Goal: Task Accomplishment & Management: Manage account settings

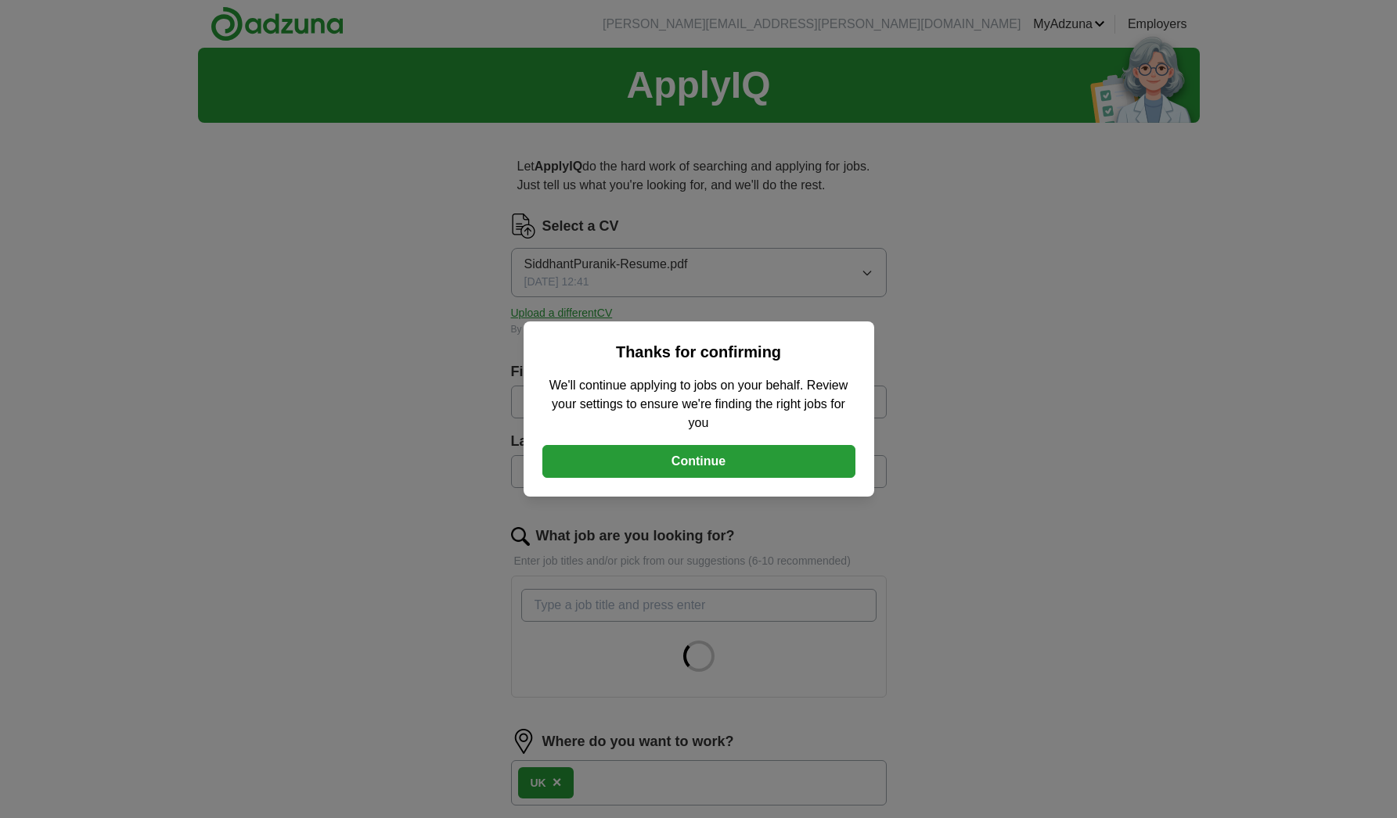
click at [720, 458] on button "Continue" at bounding box center [698, 461] width 313 height 33
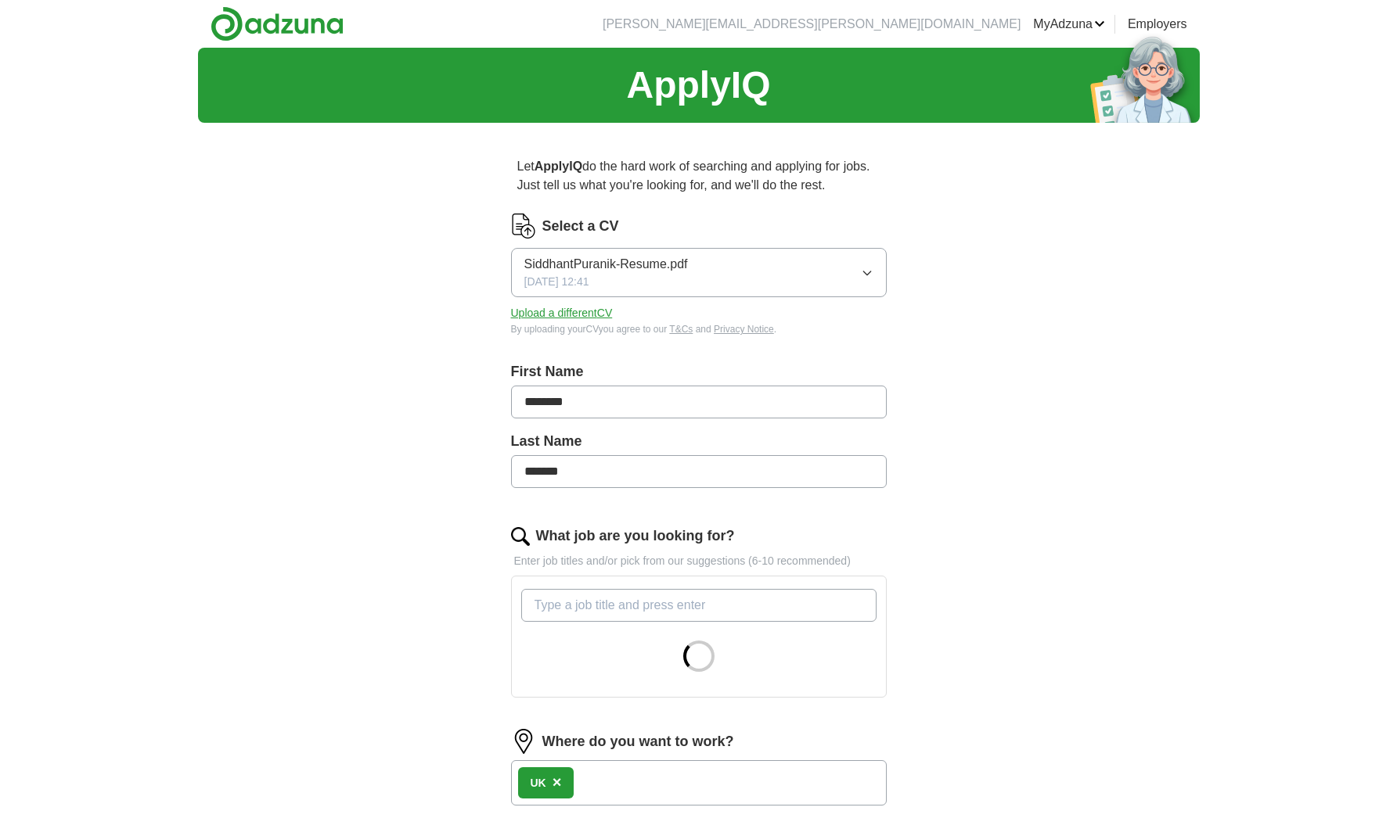
click at [569, 313] on button "Upload a different CV" at bounding box center [562, 313] width 102 height 16
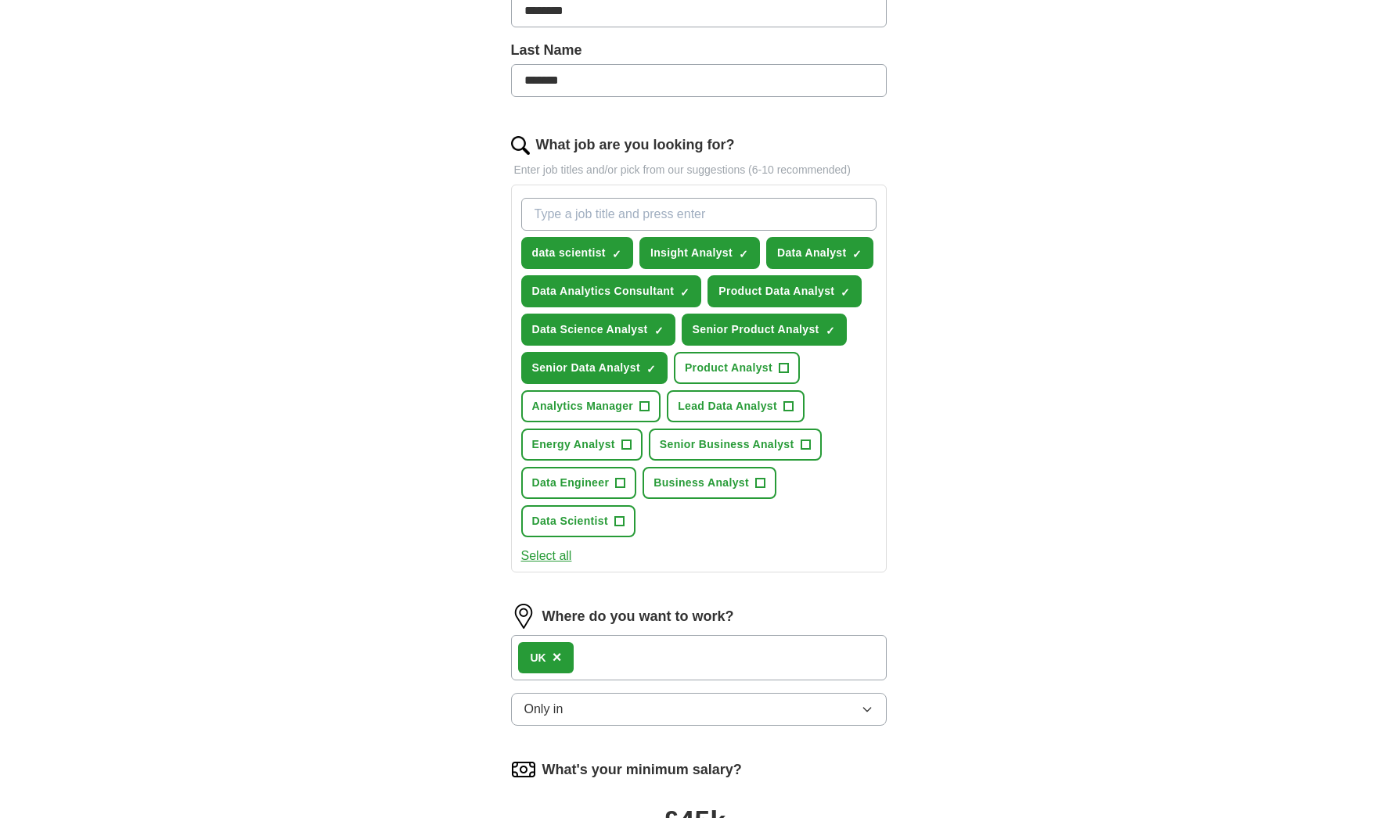
scroll to position [390, 0]
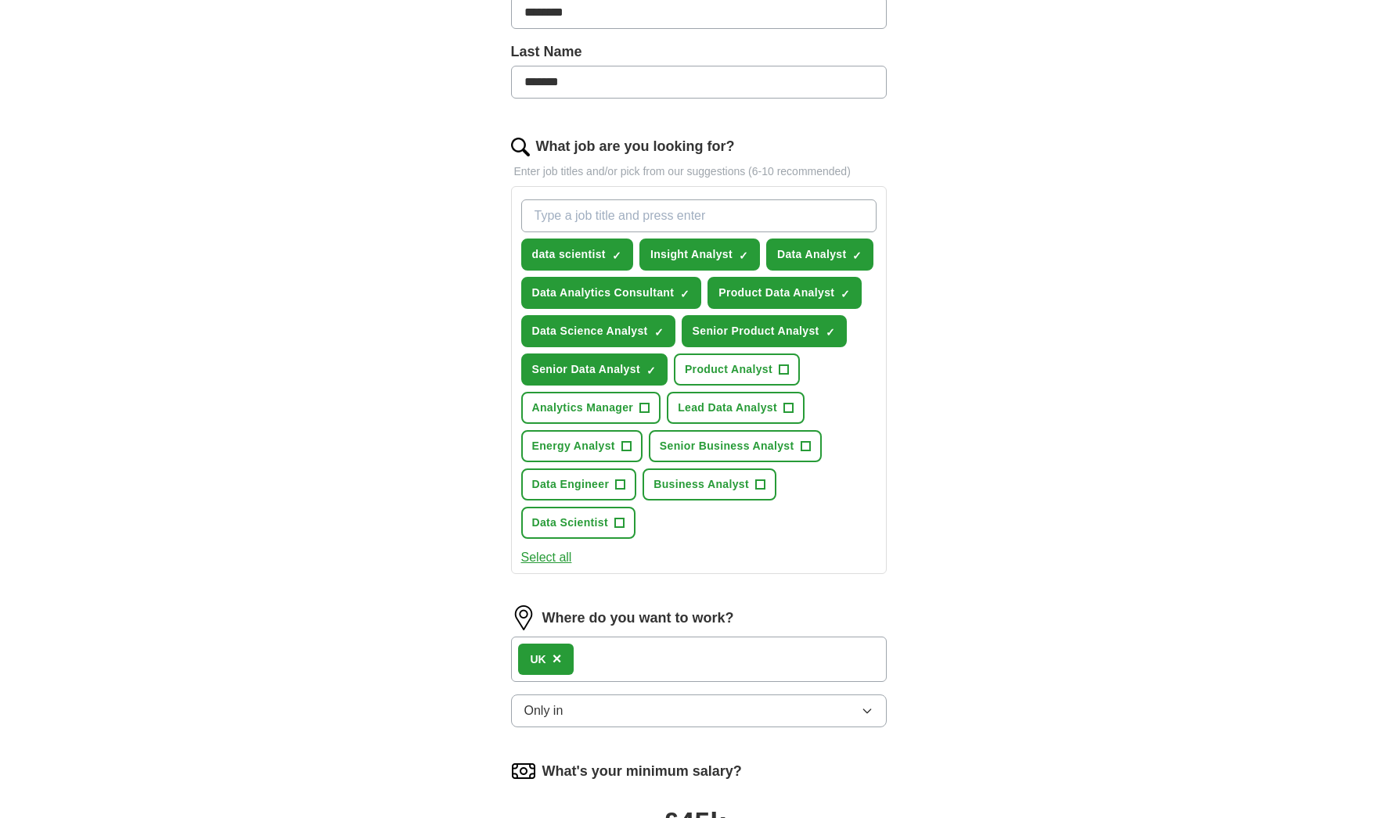
click at [782, 370] on span "+" at bounding box center [782, 370] width 9 height 13
click at [786, 409] on span "+" at bounding box center [787, 408] width 9 height 13
click at [710, 654] on div "UK ×" at bounding box center [699, 659] width 376 height 45
click at [656, 665] on div "UK ×" at bounding box center [699, 659] width 376 height 45
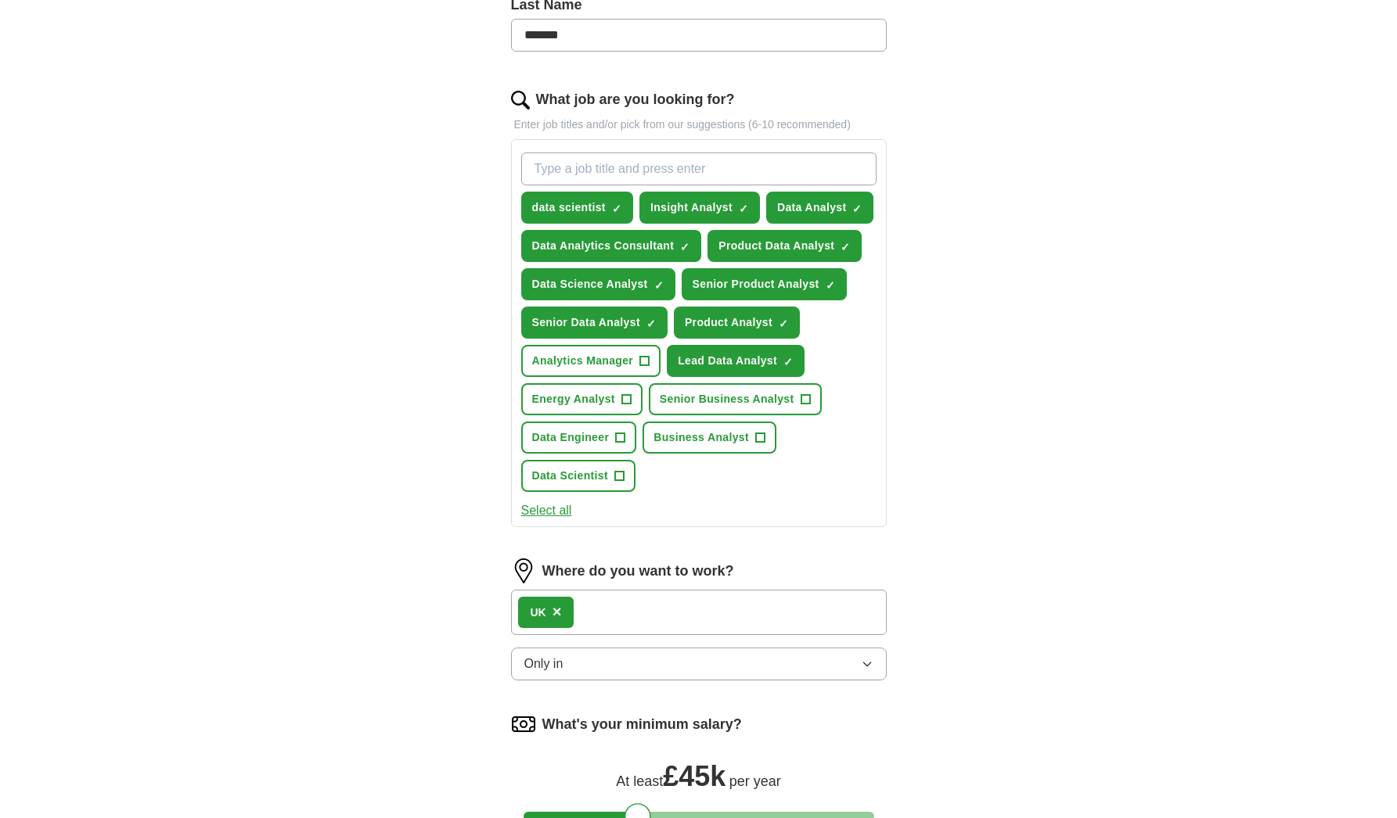
scroll to position [448, 0]
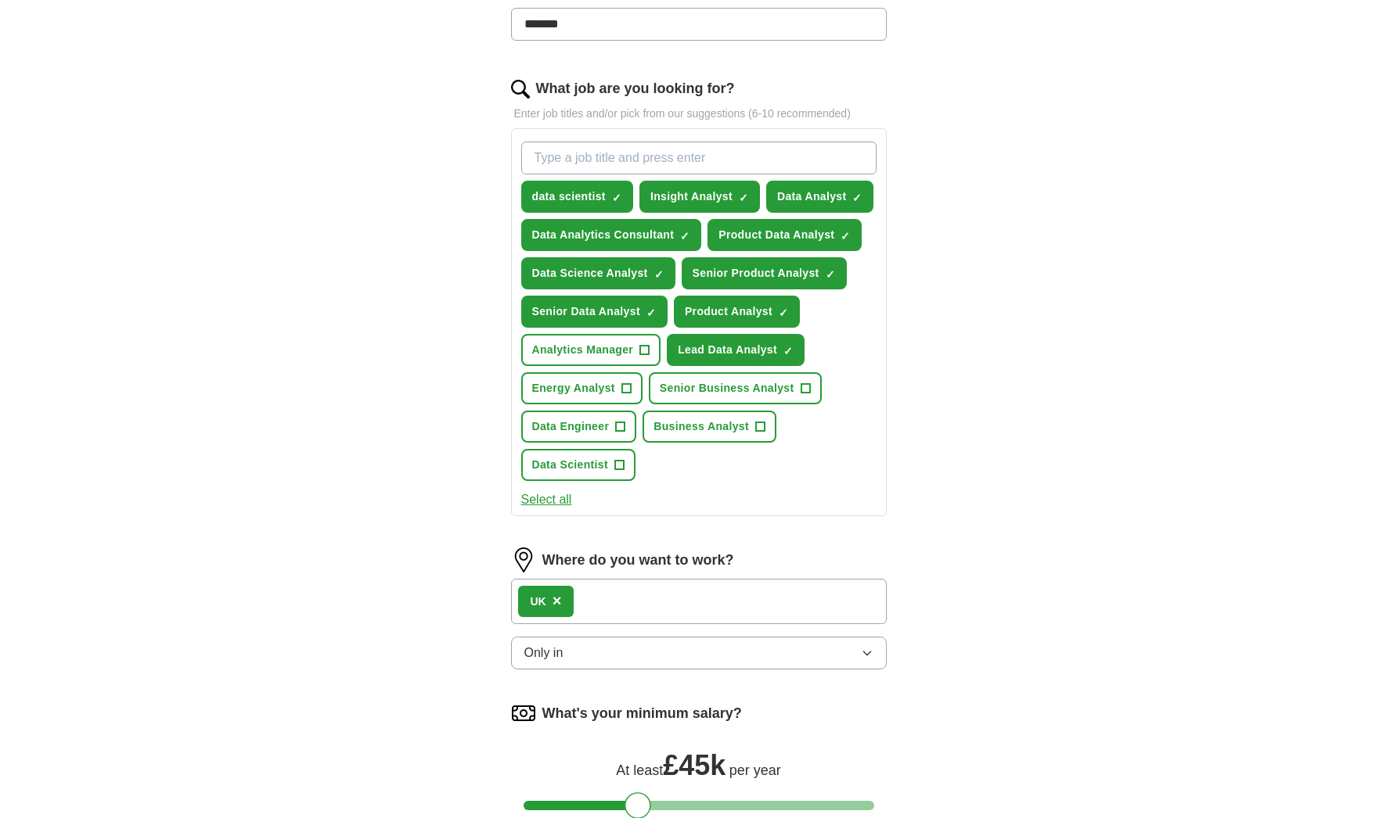
click at [709, 653] on button "Only in" at bounding box center [699, 653] width 376 height 33
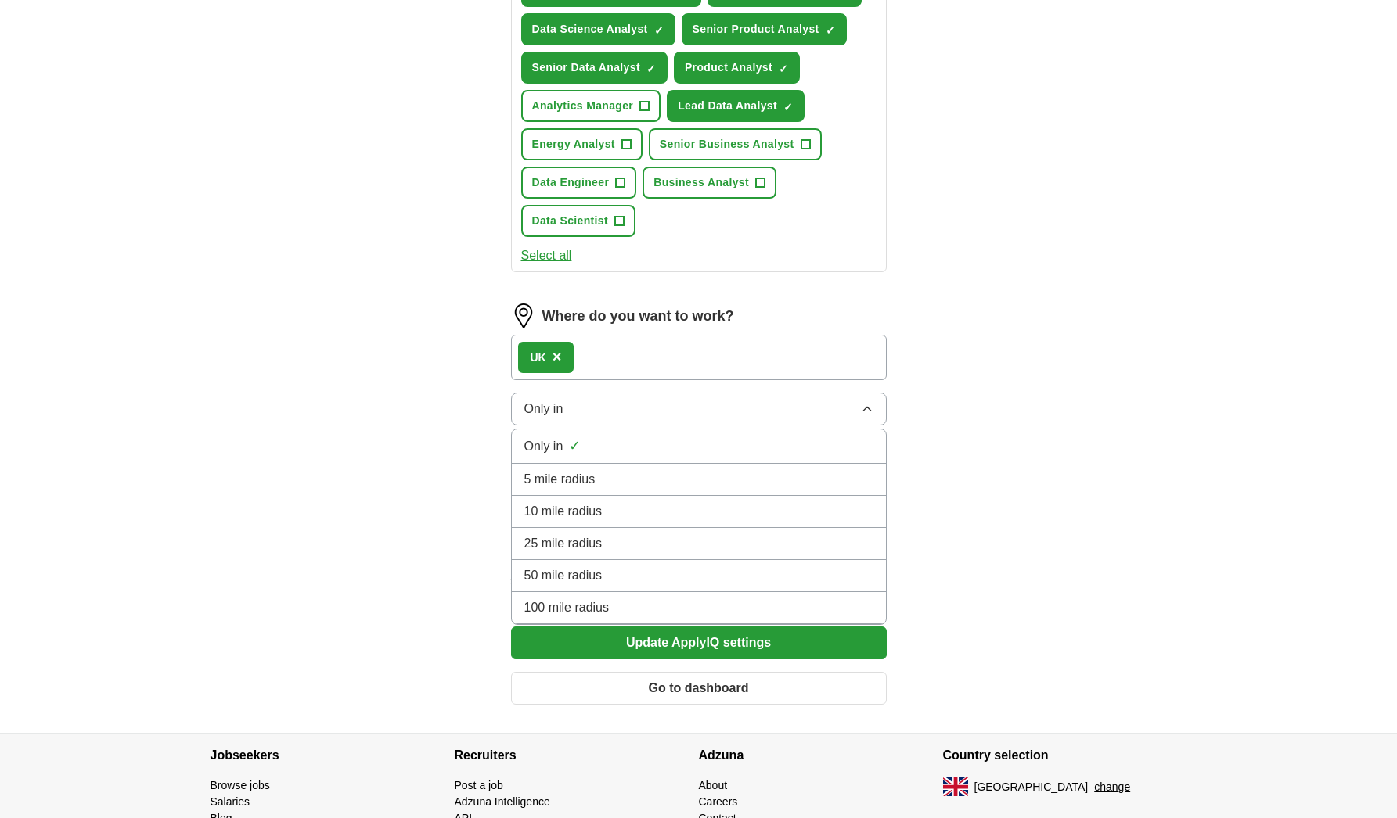
scroll to position [699, 0]
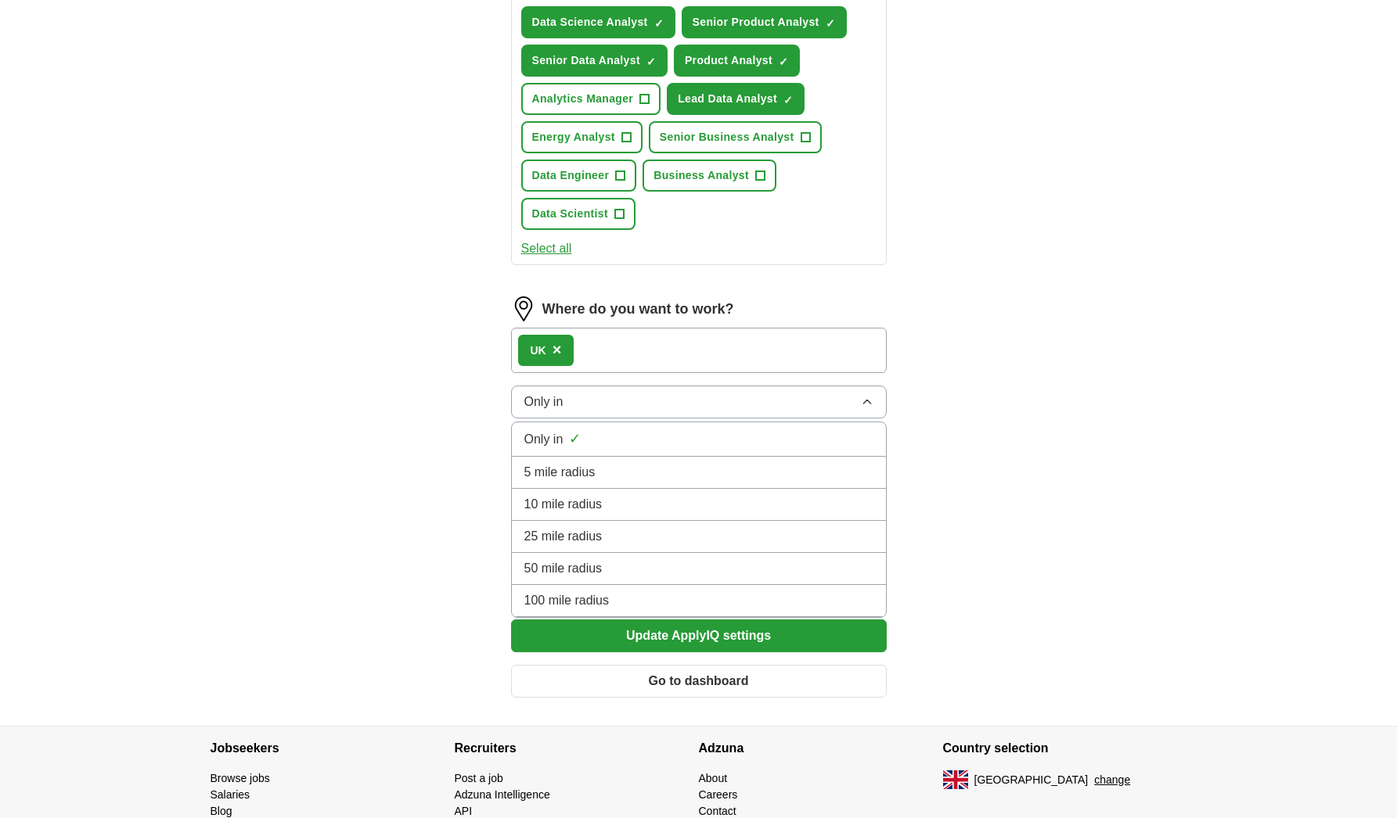
click at [662, 356] on div "UK ×" at bounding box center [699, 350] width 376 height 45
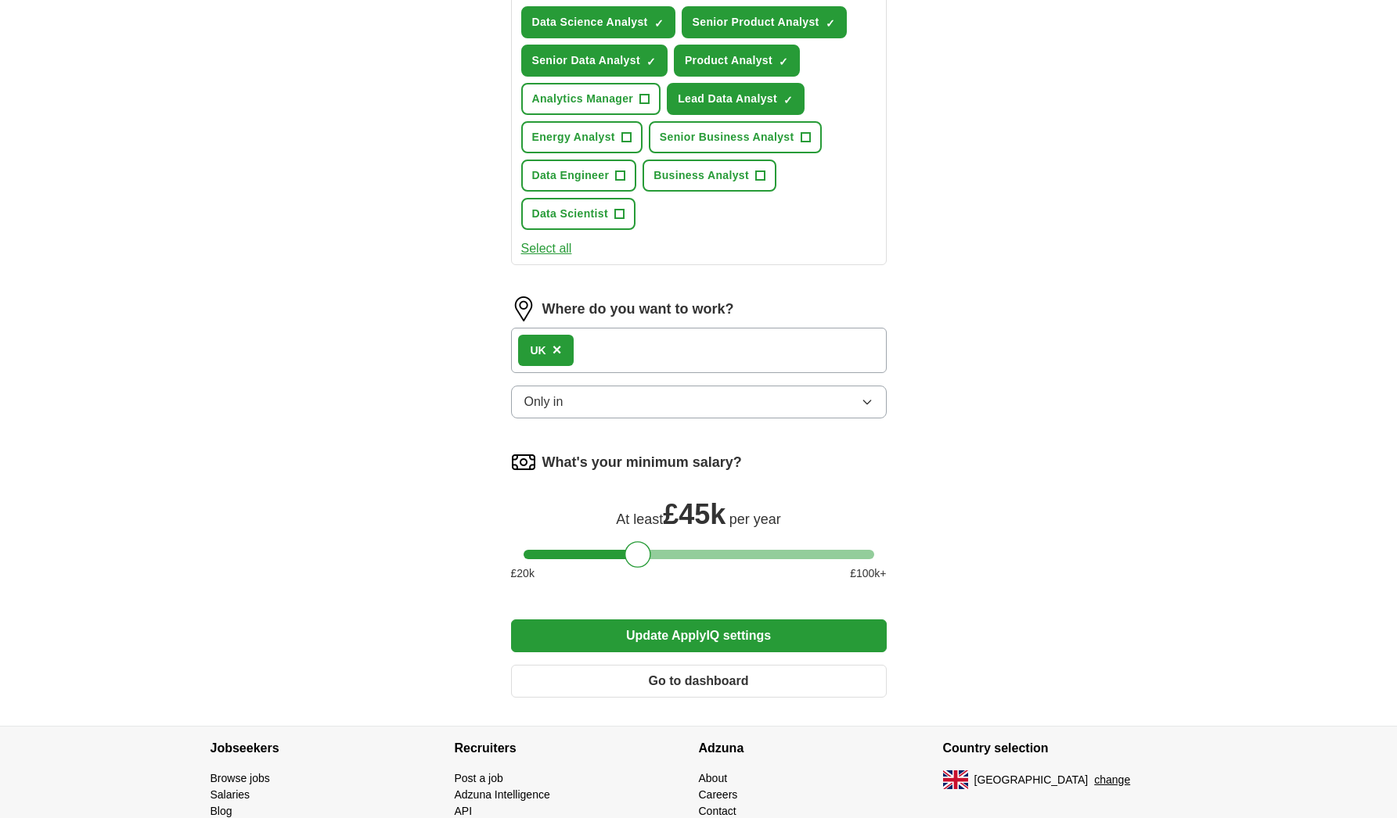
click at [618, 344] on div "UK ×" at bounding box center [699, 350] width 376 height 45
click at [559, 355] on span "×" at bounding box center [556, 349] width 9 height 17
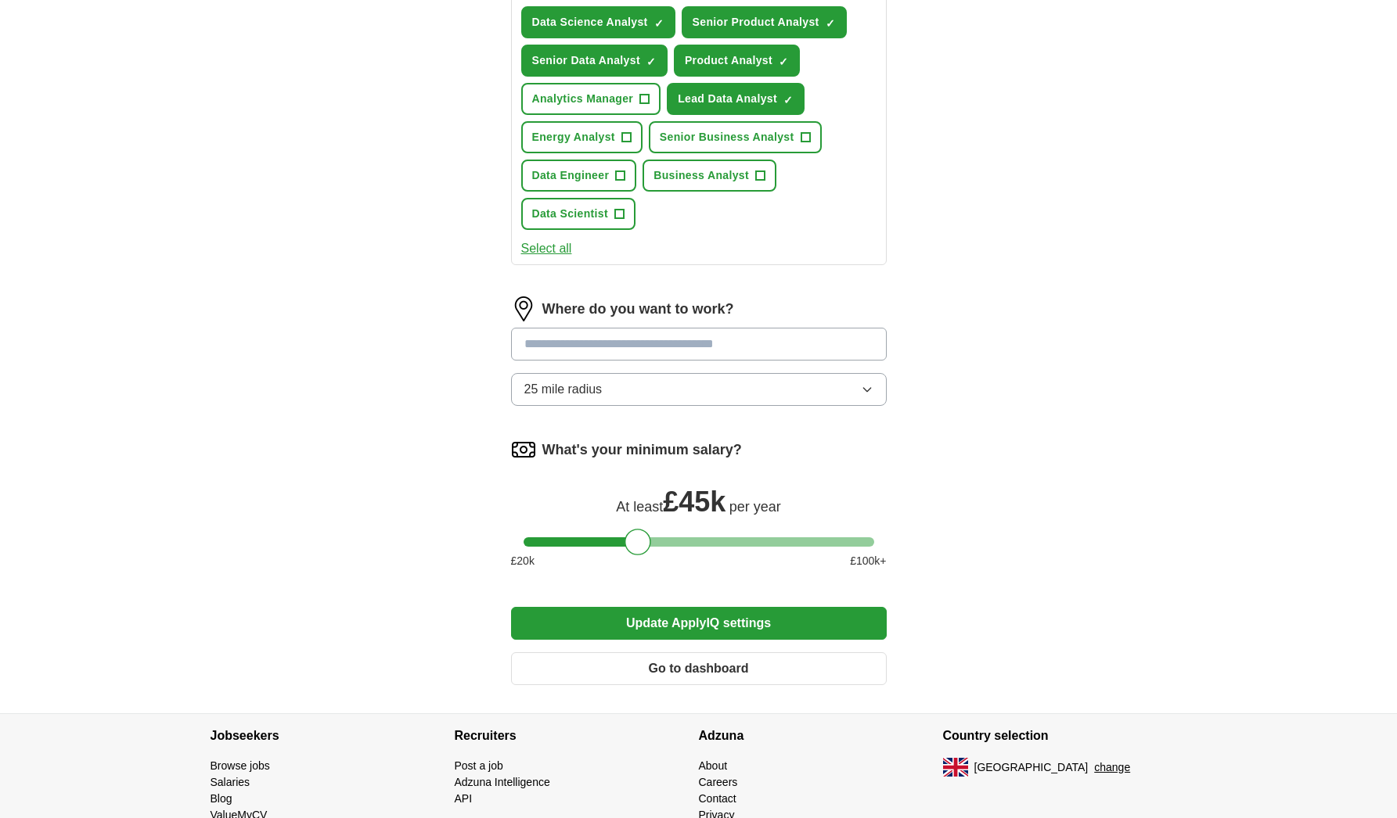
click at [582, 345] on input at bounding box center [699, 344] width 376 height 33
type input "*"
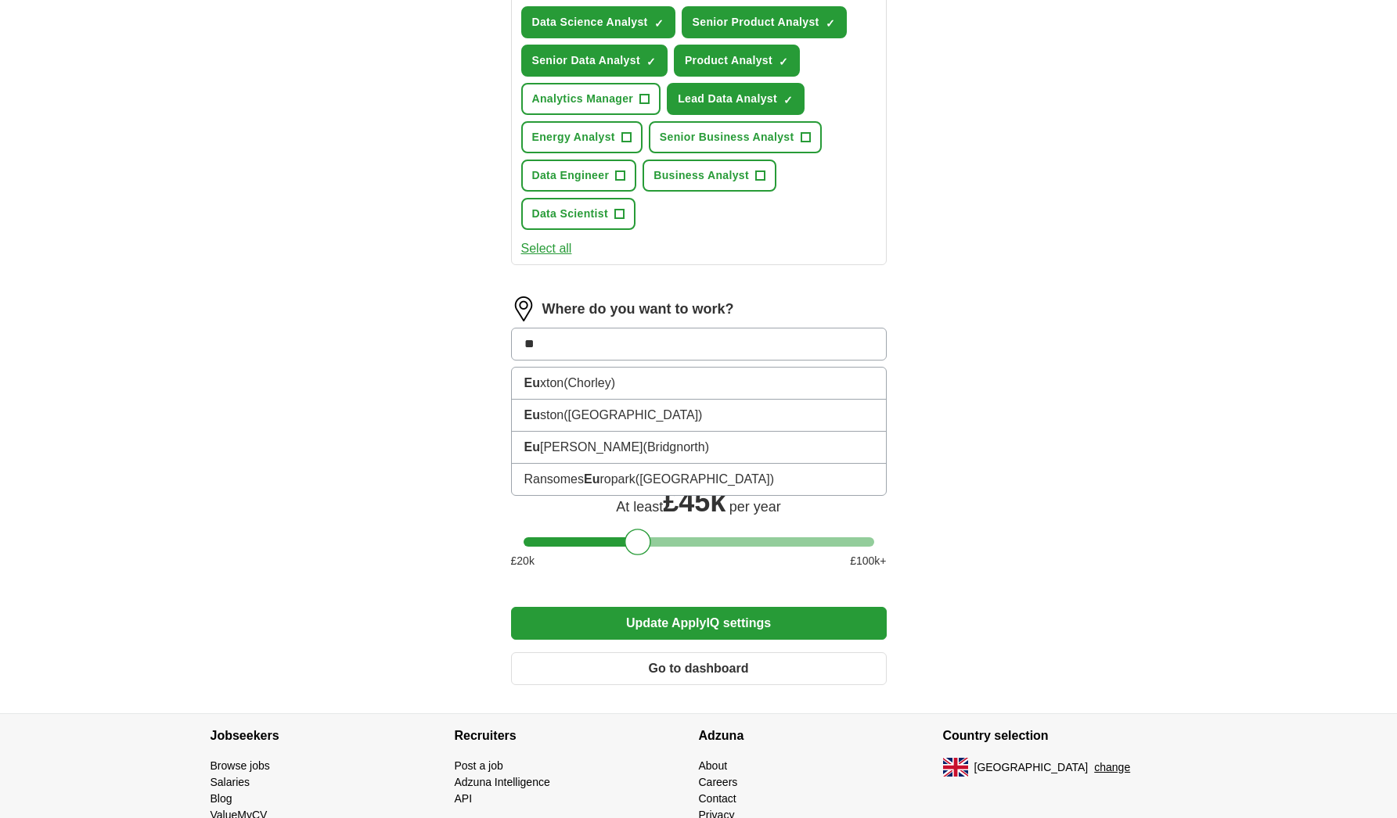
type input "*"
click at [557, 387] on div "Where do you want to work? ** 25 mile radius" at bounding box center [699, 358] width 376 height 122
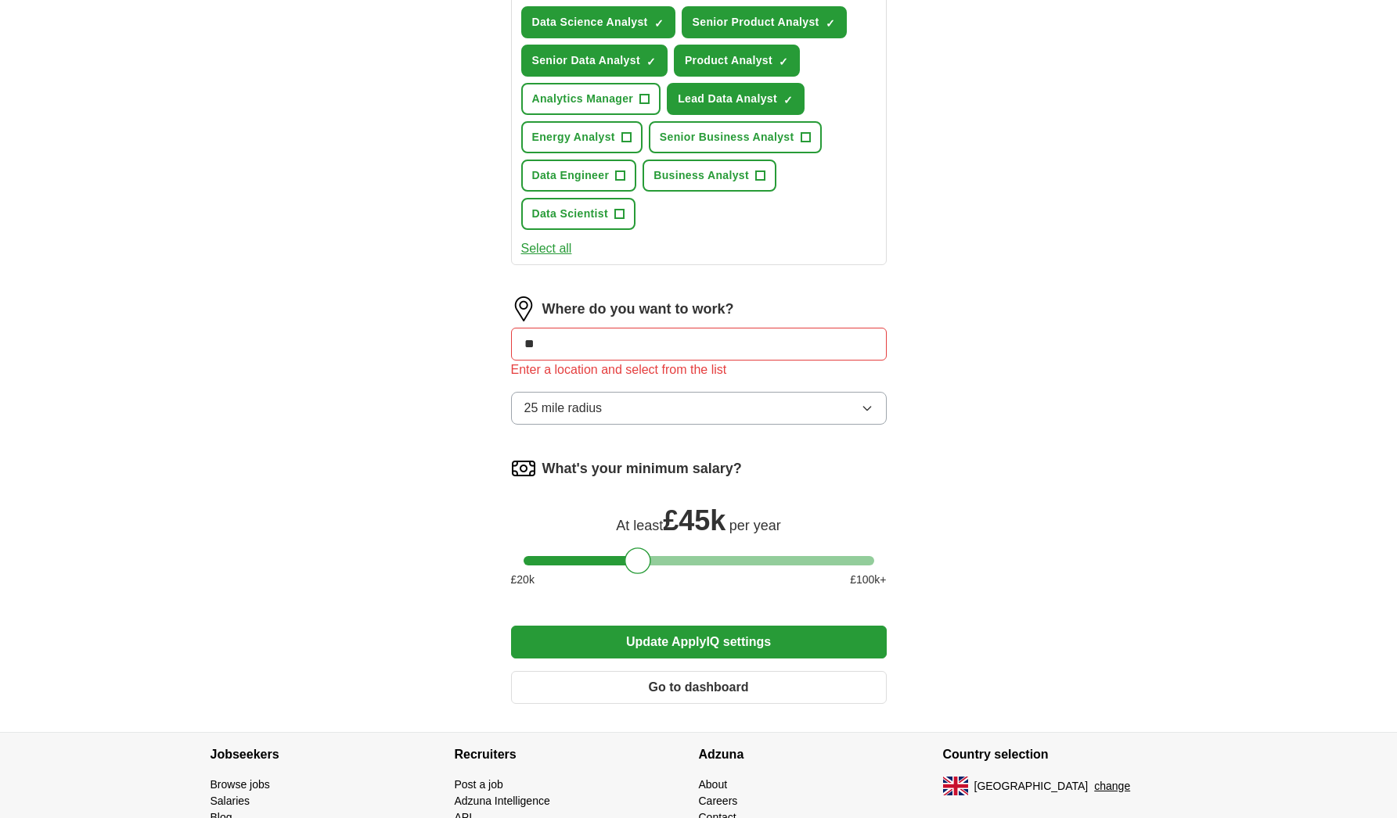
click at [580, 354] on input "**" at bounding box center [699, 344] width 376 height 33
type input "**"
click at [571, 389] on li "UK" at bounding box center [699, 383] width 374 height 31
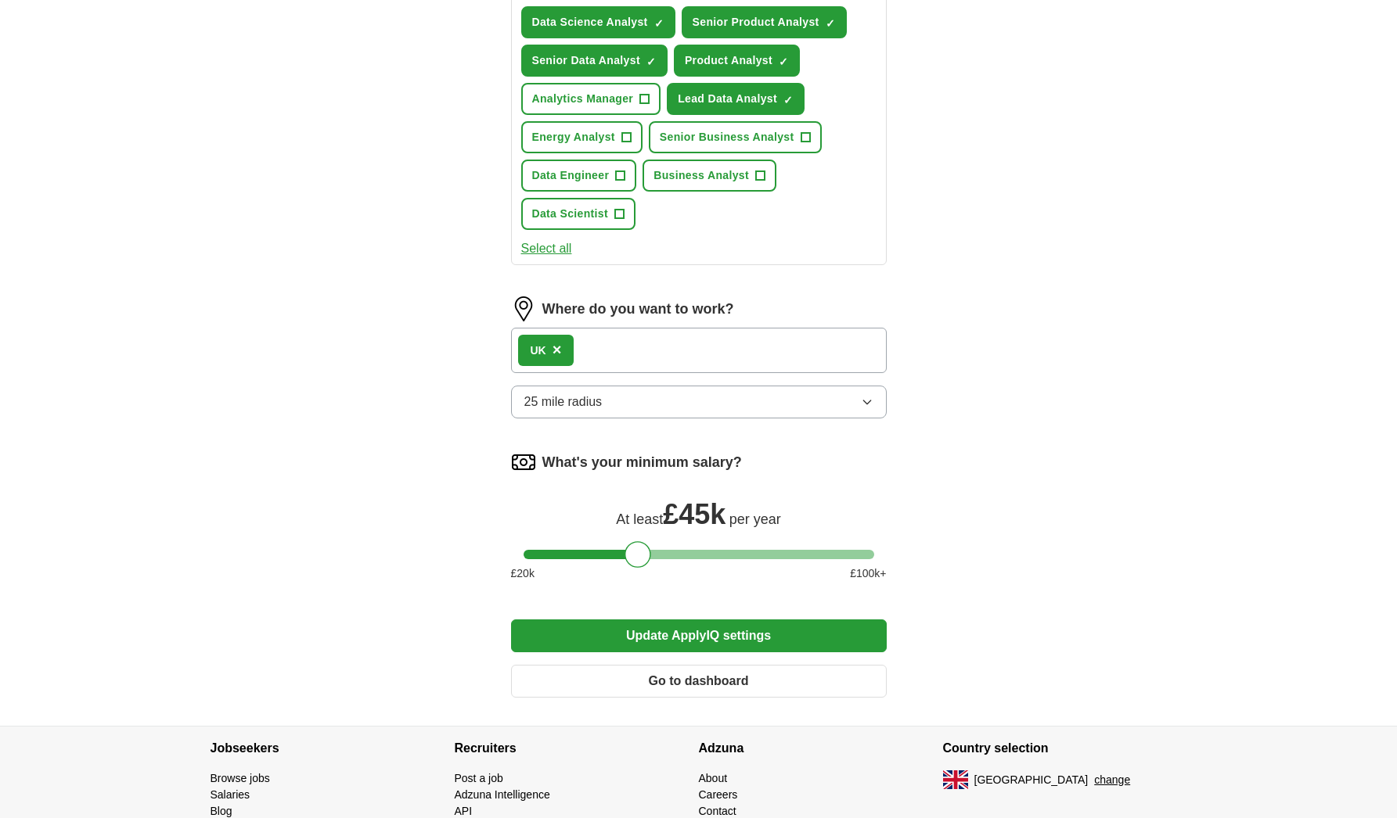
click at [594, 400] on span "25 mile radius" at bounding box center [563, 402] width 78 height 19
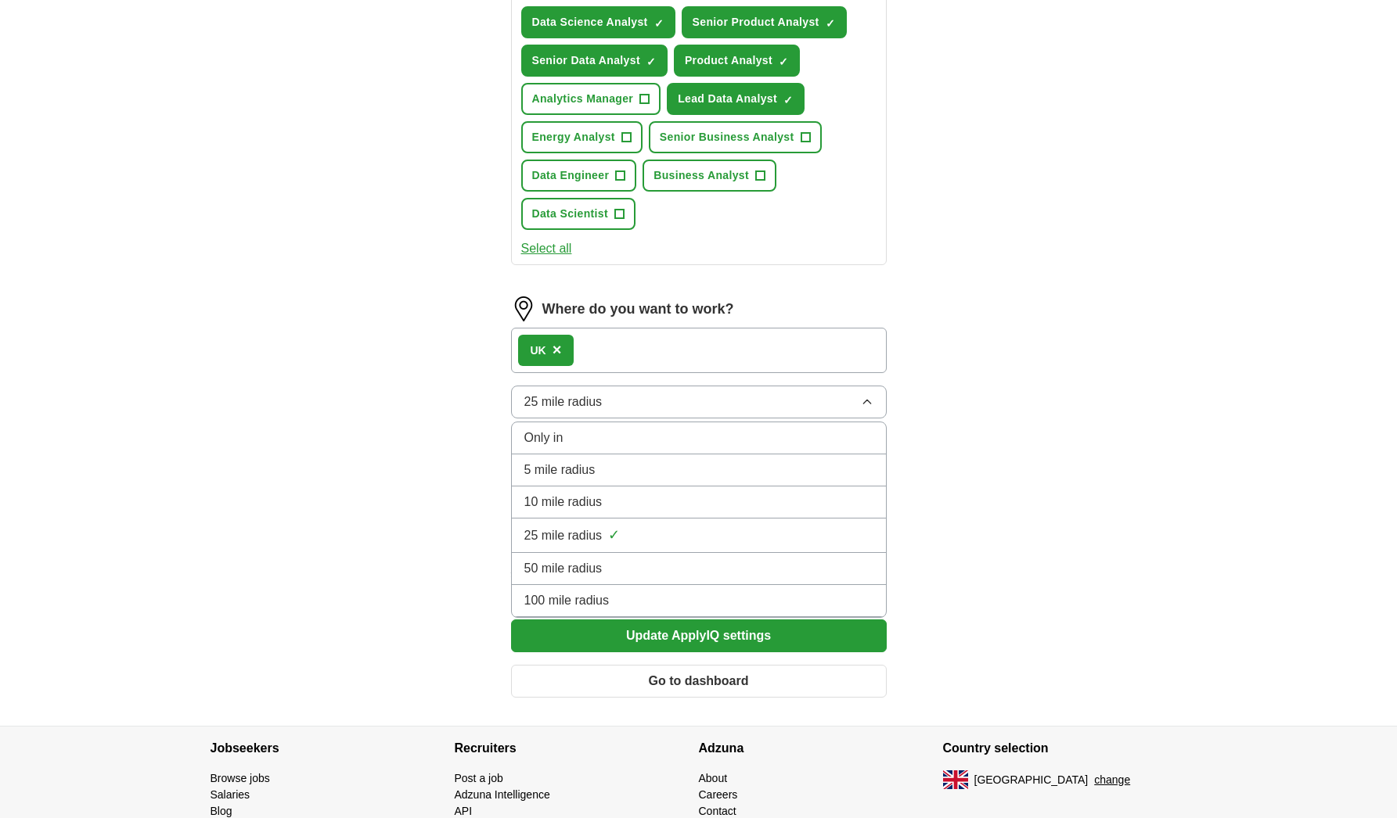
click at [613, 433] on div "Only in" at bounding box center [698, 438] width 349 height 19
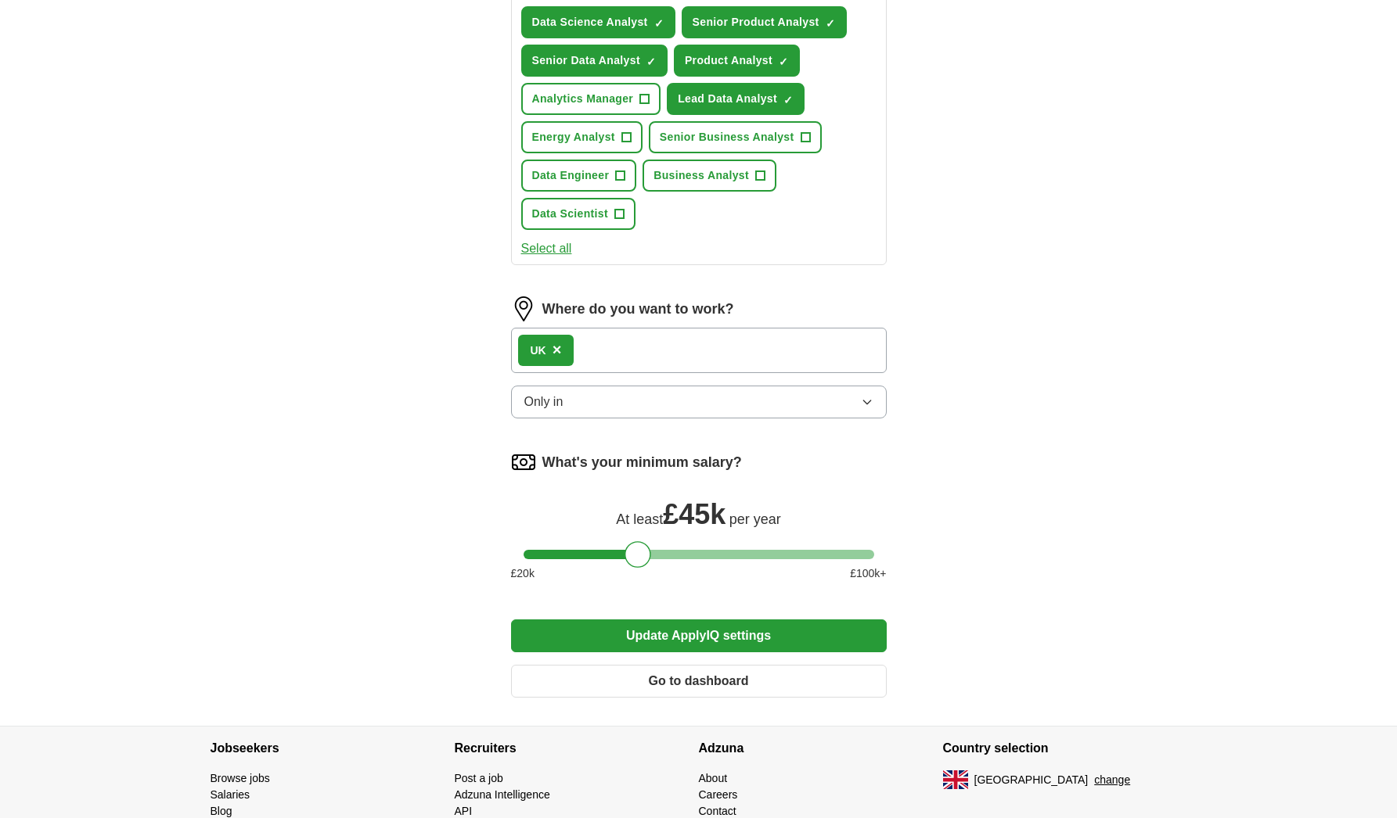
click at [610, 637] on button "Update ApplyIQ settings" at bounding box center [699, 636] width 376 height 33
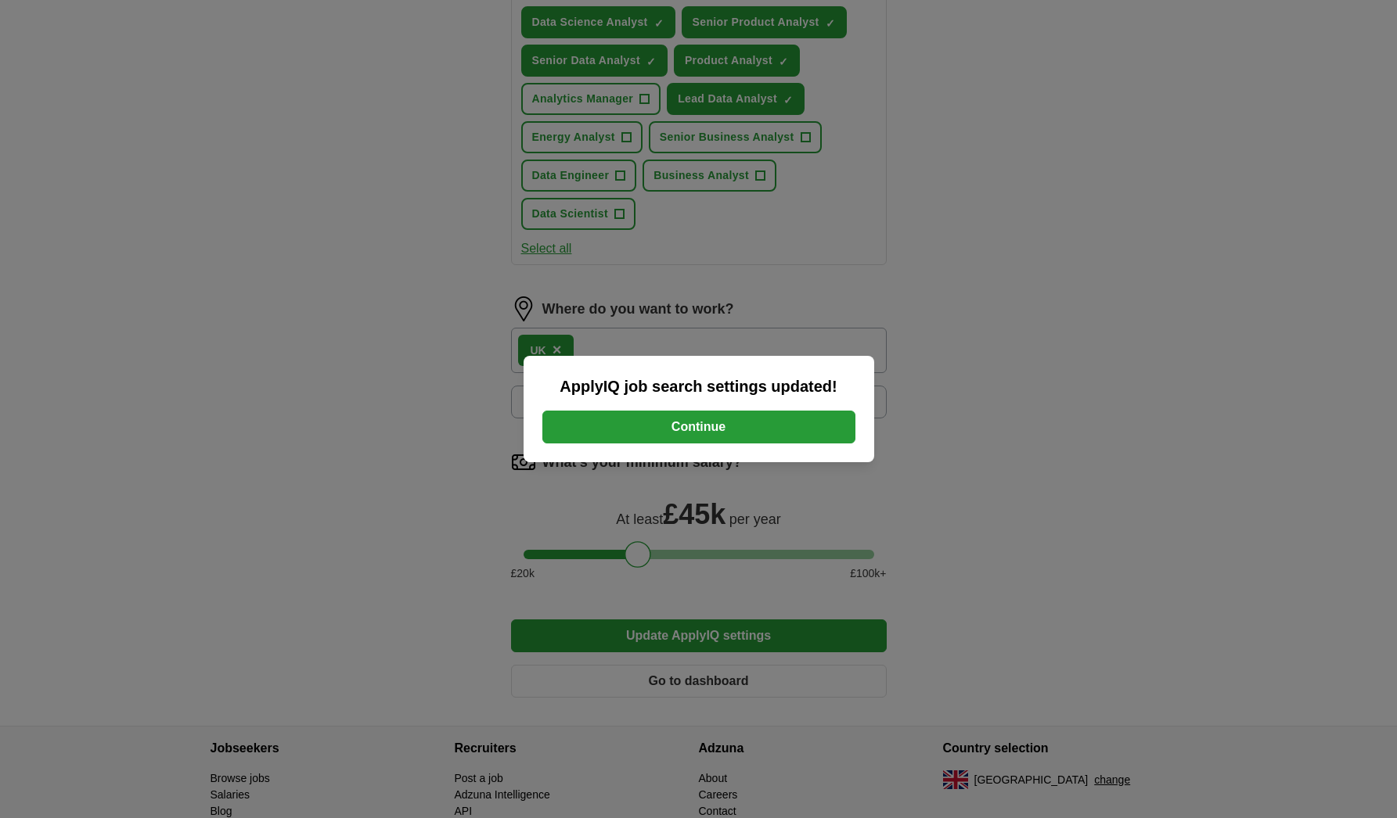
click at [691, 431] on button "Continue" at bounding box center [698, 427] width 313 height 33
